Goal: Find specific page/section: Find specific page/section

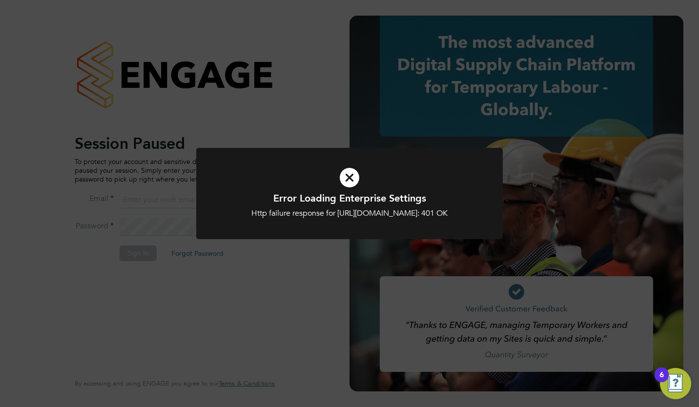
type input "toby.gibbs@citycalling.com"
click at [351, 189] on icon at bounding box center [350, 178] width 254 height 38
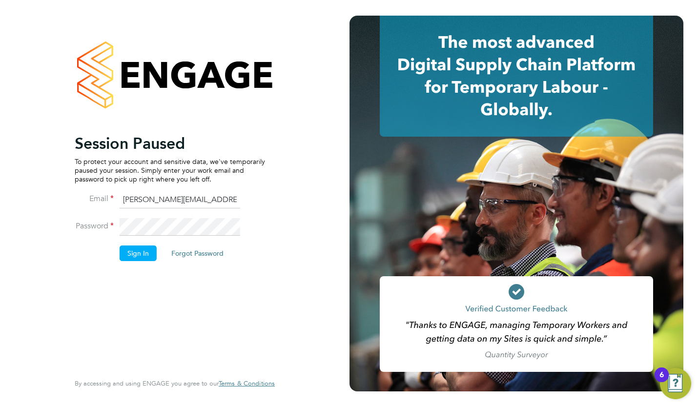
click at [133, 253] on button "Sign In" at bounding box center [138, 254] width 37 height 16
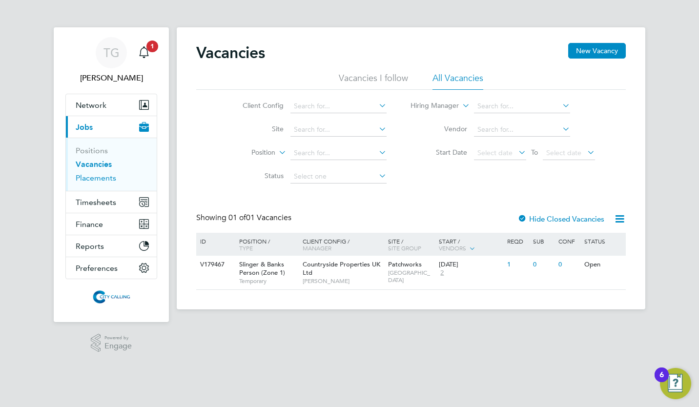
click at [84, 179] on link "Placements" at bounding box center [96, 177] width 41 height 9
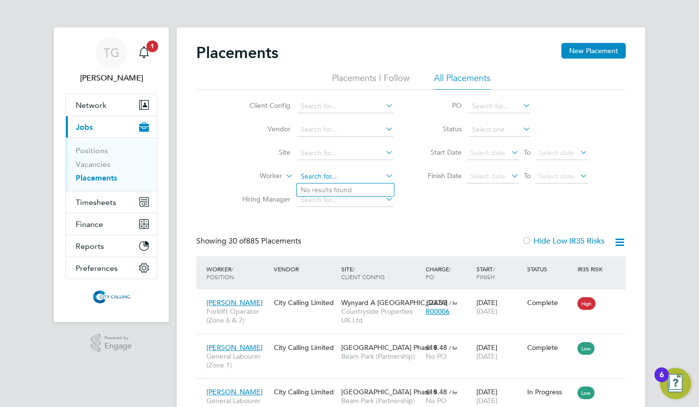
click at [326, 175] on input at bounding box center [345, 177] width 96 height 14
type input "r"
click at [95, 160] on link "Vacancies" at bounding box center [93, 164] width 35 height 9
